Goal: Task Accomplishment & Management: Manage account settings

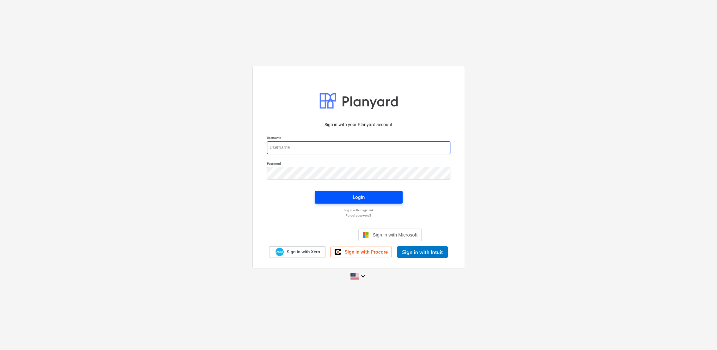
type input "[PERSON_NAME][EMAIL_ADDRESS][PERSON_NAME][DOMAIN_NAME]"
click at [363, 193] on button "Login" at bounding box center [359, 197] width 88 height 13
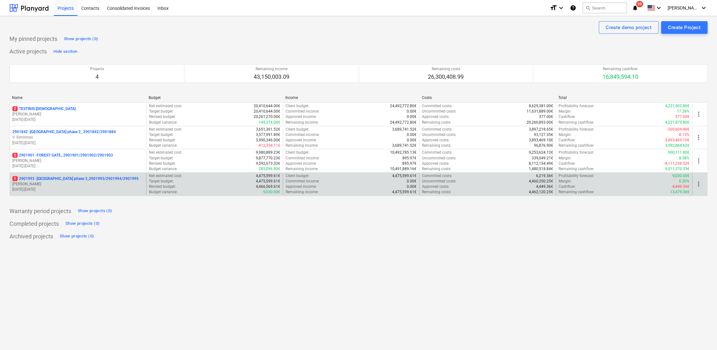
click at [90, 181] on p "1 2901993 - [GEOGRAPHIC_DATA] phase 3_2901993/2901994/2901995" at bounding box center [75, 178] width 126 height 5
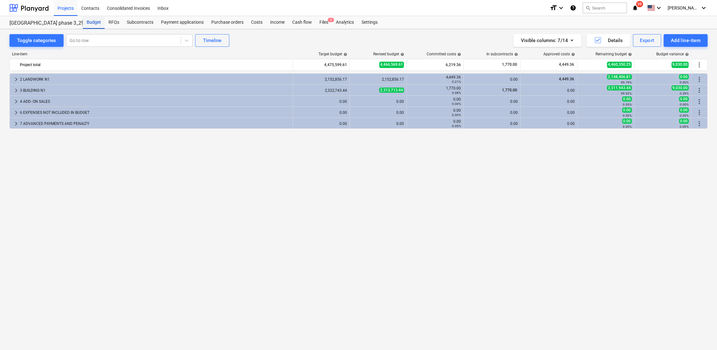
click at [96, 22] on div "Budget" at bounding box center [94, 22] width 22 height 13
click at [63, 9] on div "Projects" at bounding box center [66, 8] width 24 height 16
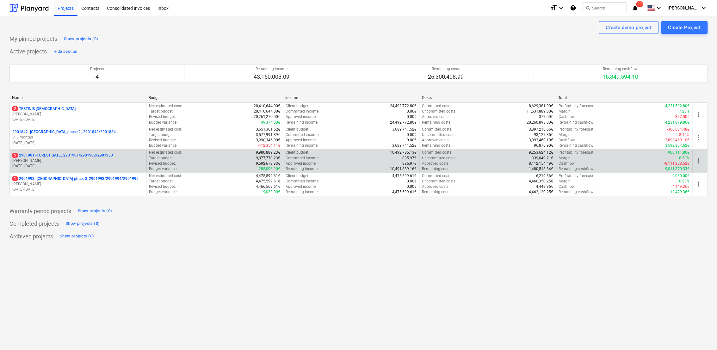
click at [72, 166] on p "[DATE] - [DATE]" at bounding box center [77, 166] width 131 height 5
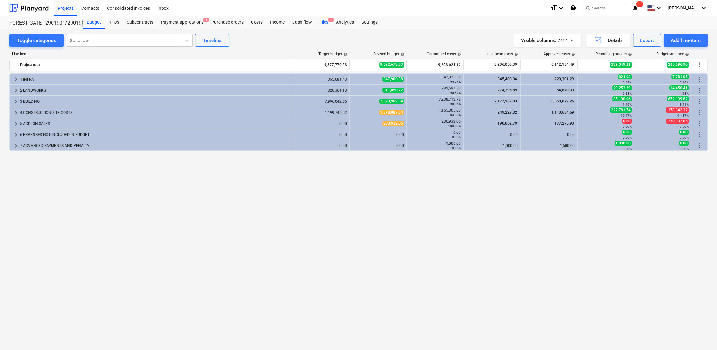
click at [327, 26] on div "Files 4" at bounding box center [324, 22] width 16 height 13
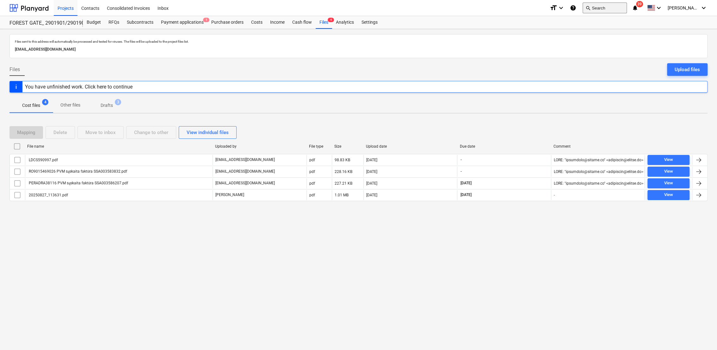
click at [603, 9] on button "search Search" at bounding box center [605, 8] width 44 height 11
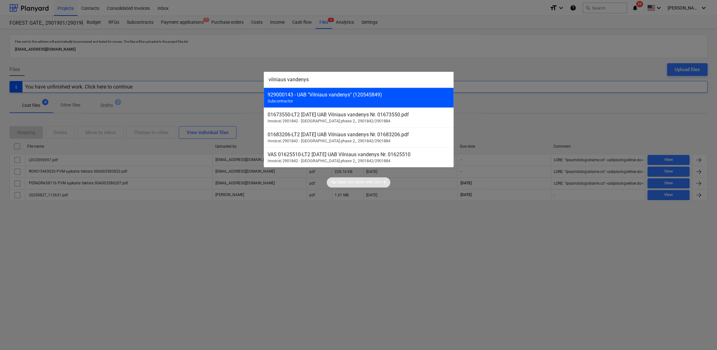
type input "vilniaus vandenys"
click at [350, 97] on div "929000143 - UAB "Vilniaus vandenys" (120545849)" at bounding box center [359, 95] width 182 height 6
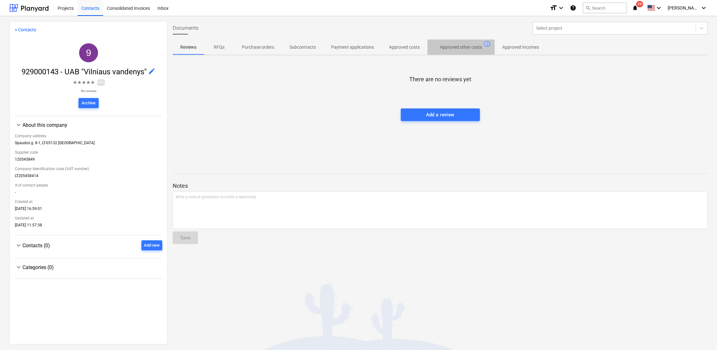
click at [466, 48] on p "Approved other costs" at bounding box center [461, 47] width 42 height 7
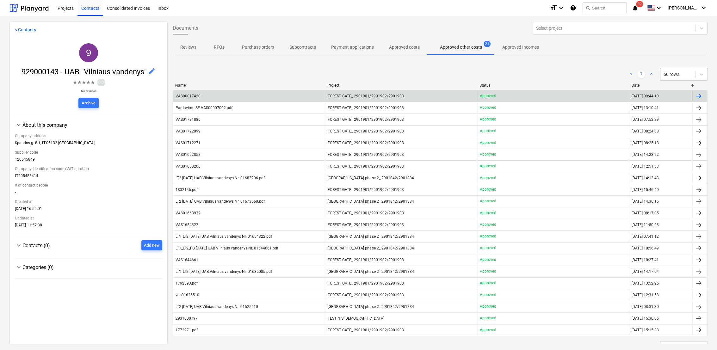
click at [698, 96] on div at bounding box center [699, 96] width 8 height 8
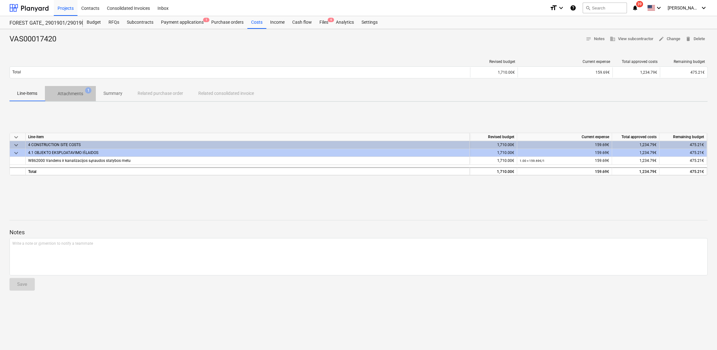
click at [81, 94] on p "Attachments" at bounding box center [71, 93] width 26 height 7
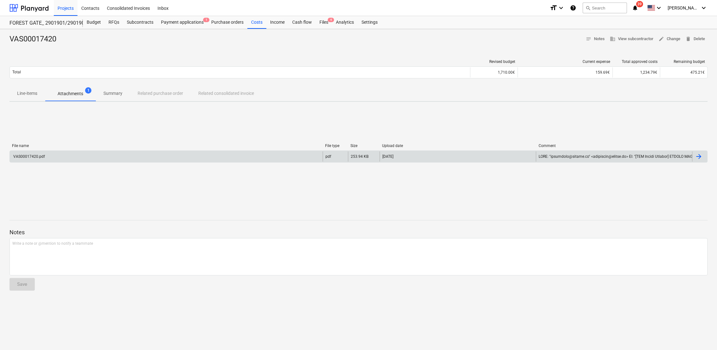
click at [80, 158] on div "VAS00017420.pdf" at bounding box center [166, 157] width 313 height 10
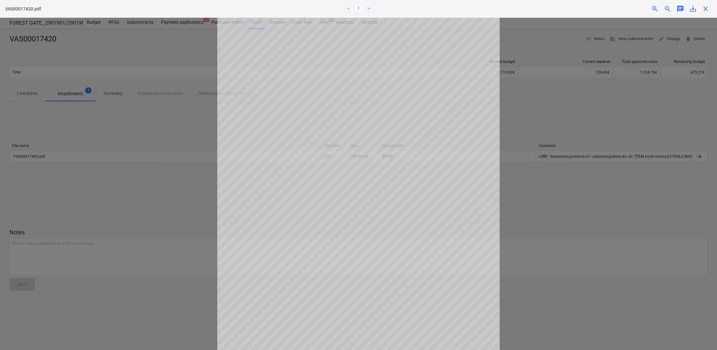
click at [548, 112] on div at bounding box center [358, 184] width 717 height 332
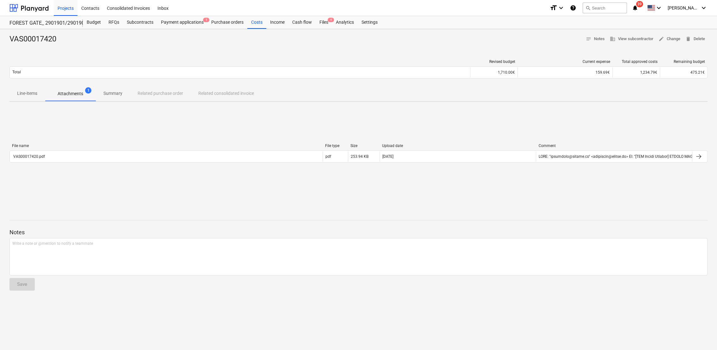
click at [35, 94] on p "Line-items" at bounding box center [27, 93] width 20 height 7
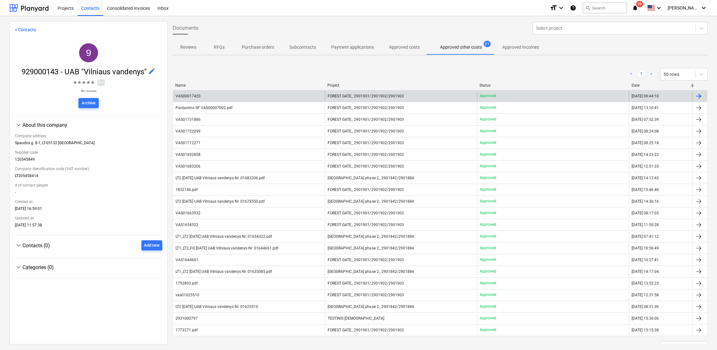
click at [698, 95] on div at bounding box center [699, 96] width 8 height 8
click at [210, 96] on div "VAS00017420" at bounding box center [249, 96] width 152 height 10
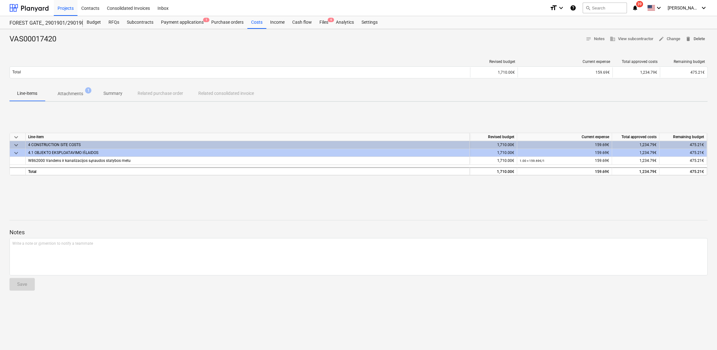
click at [701, 39] on span "delete Delete" at bounding box center [695, 38] width 20 height 7
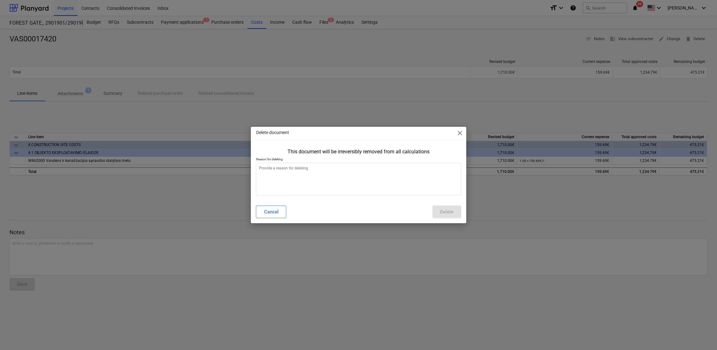
type textarea "x"
click at [361, 174] on textarea at bounding box center [358, 179] width 205 height 33
type textarea "b"
type textarea "x"
type textarea "bl"
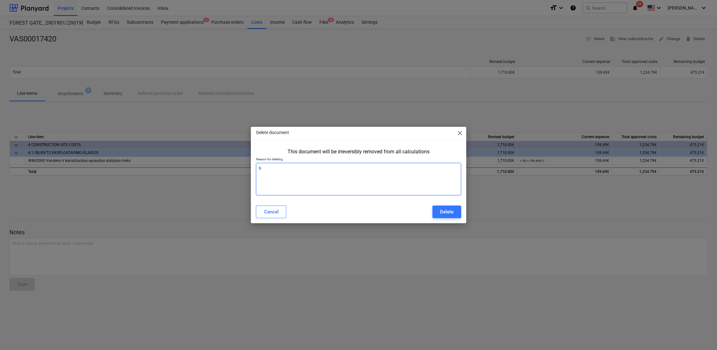
type textarea "x"
type textarea "blo"
type textarea "x"
type textarea "blog"
type textarea "x"
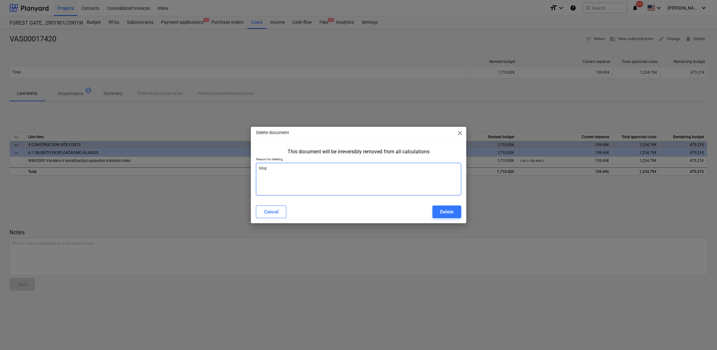
type textarea "bloga"
type textarea "x"
type textarea "blogai"
type textarea "x"
type textarea "blogai"
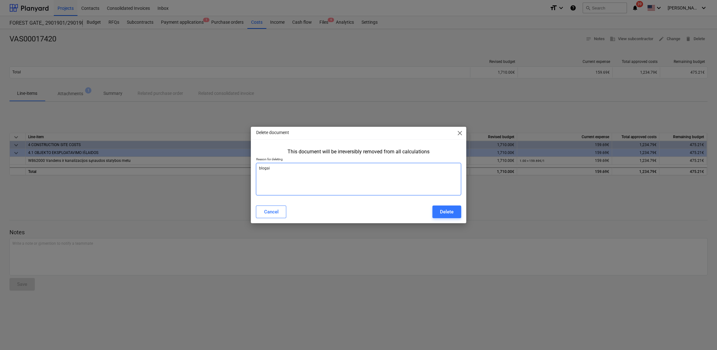
type textarea "x"
type textarea "blogai s"
type textarea "x"
type textarea "blogai su"
type textarea "x"
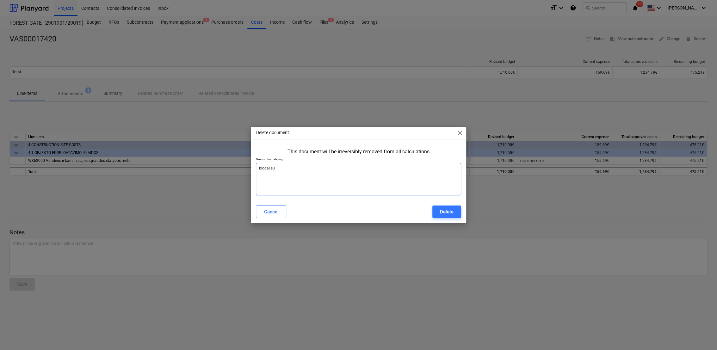
type textarea "blogai suv"
type textarea "x"
type textarea "blogai suve"
type textarea "x"
type textarea "blogai suves"
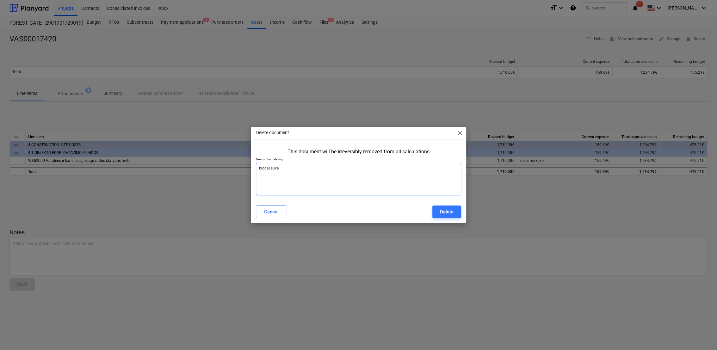
type textarea "x"
type textarea "blogai suvest"
type textarea "x"
type textarea "blogai suvesta"
type textarea "x"
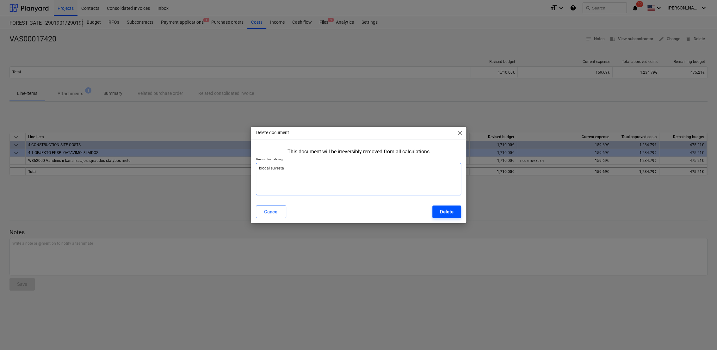
type textarea "blogai suvesta"
click at [455, 210] on button "Delete" at bounding box center [446, 212] width 29 height 13
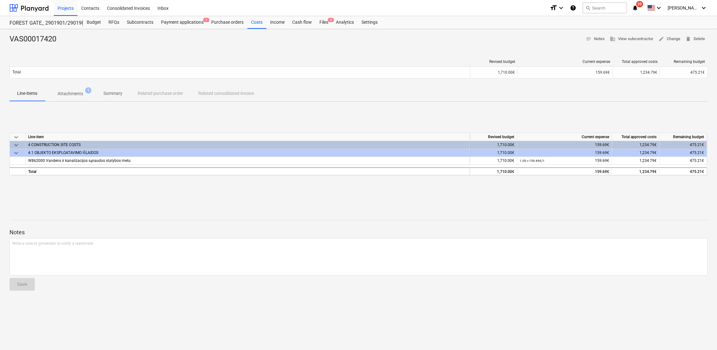
type textarea "x"
